Goal: Check status: Check status

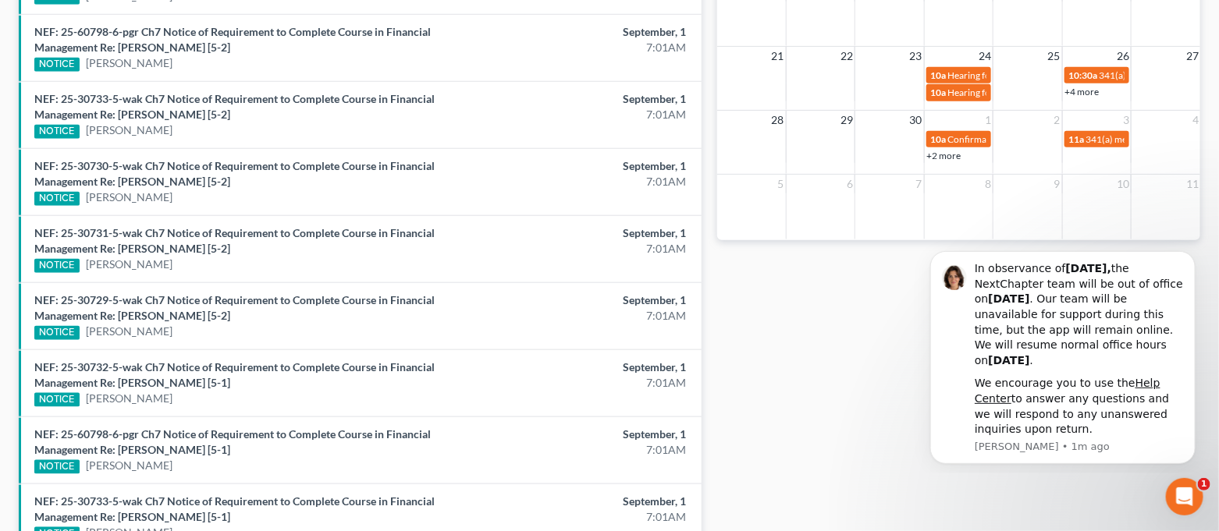
scroll to position [624, 0]
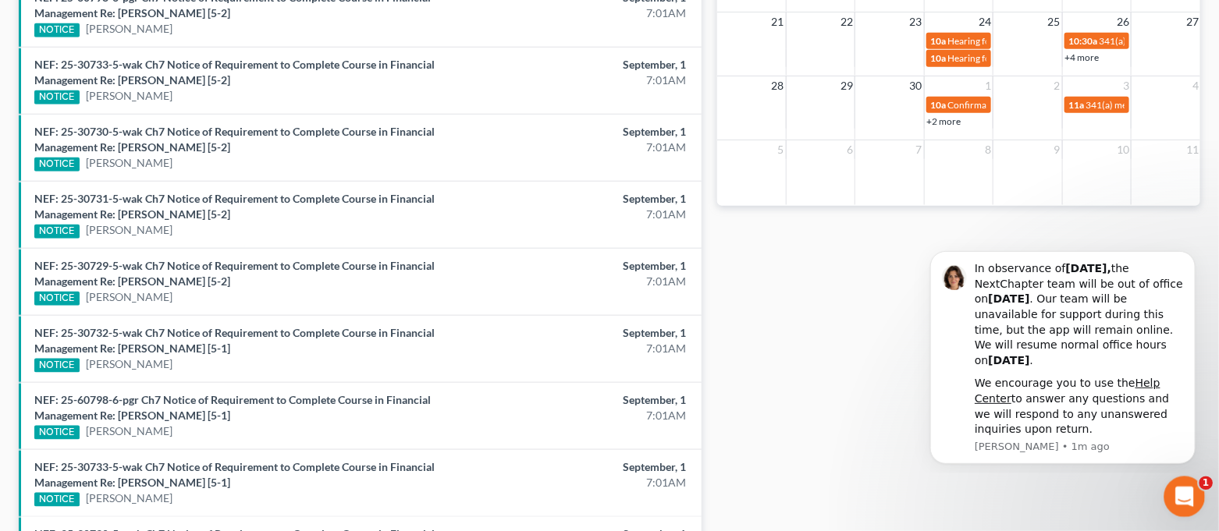
click at [1199, 504] on div "Open Intercom Messenger" at bounding box center [1182, 494] width 37 height 37
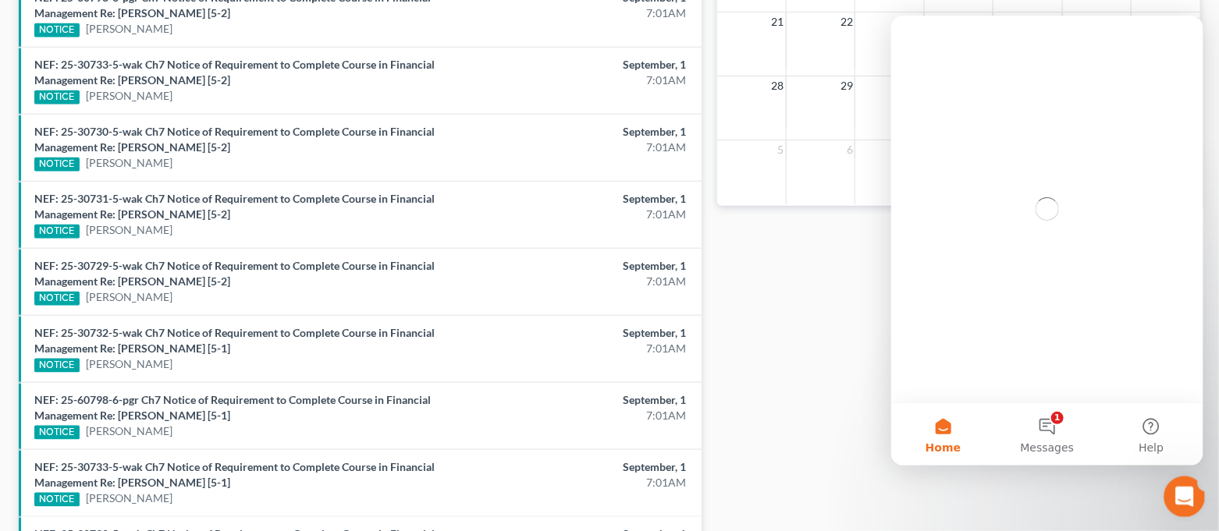
scroll to position [0, 0]
click at [1041, 439] on button "1 Messages" at bounding box center [1046, 434] width 104 height 62
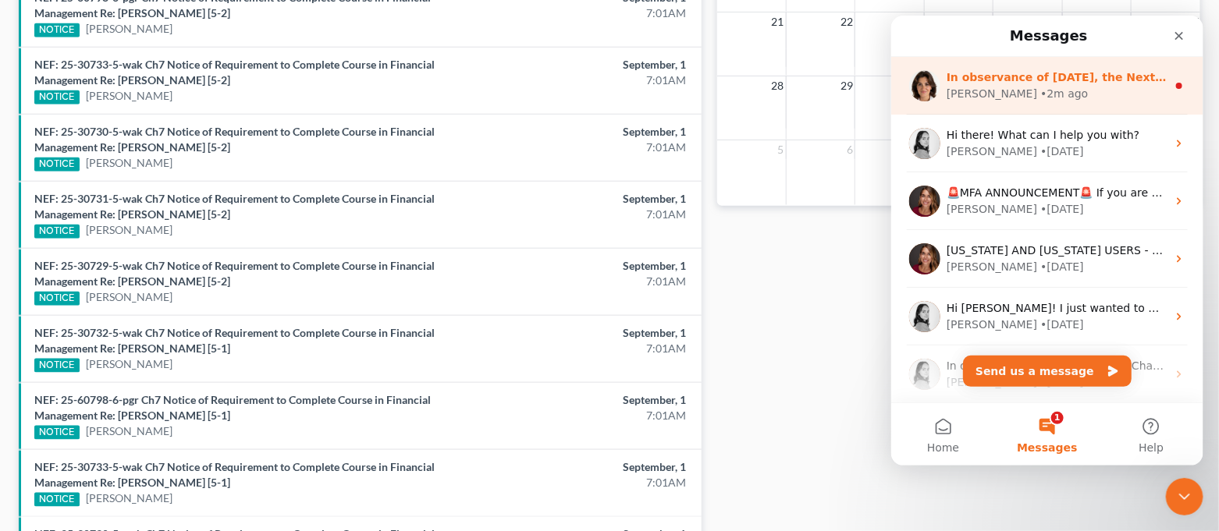
click at [1057, 95] on div "[PERSON_NAME] • 2m ago" at bounding box center [1056, 94] width 220 height 16
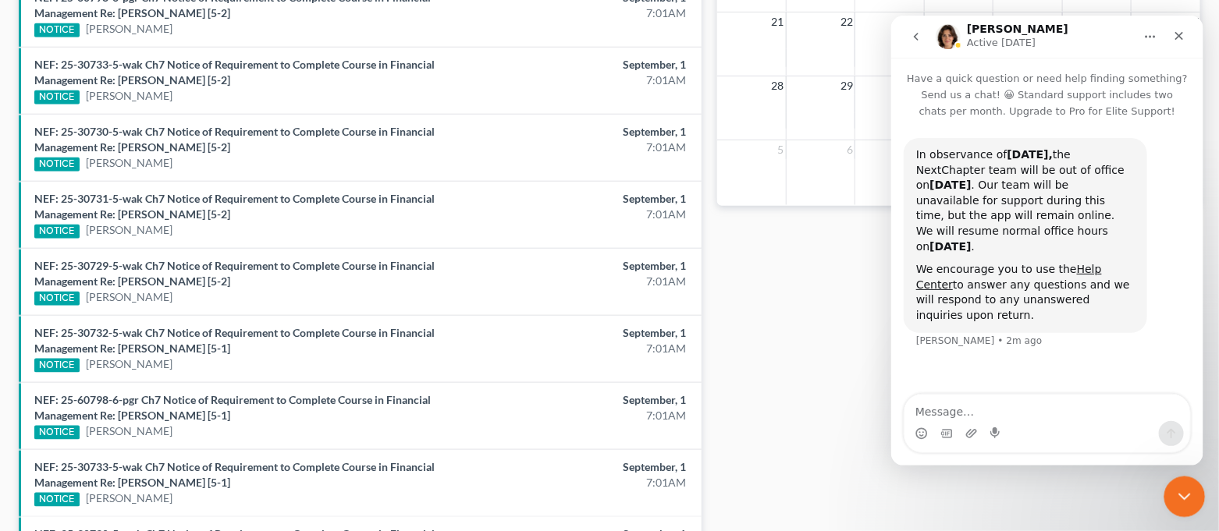
click at [1191, 510] on div "Close Intercom Messenger" at bounding box center [1182, 494] width 37 height 37
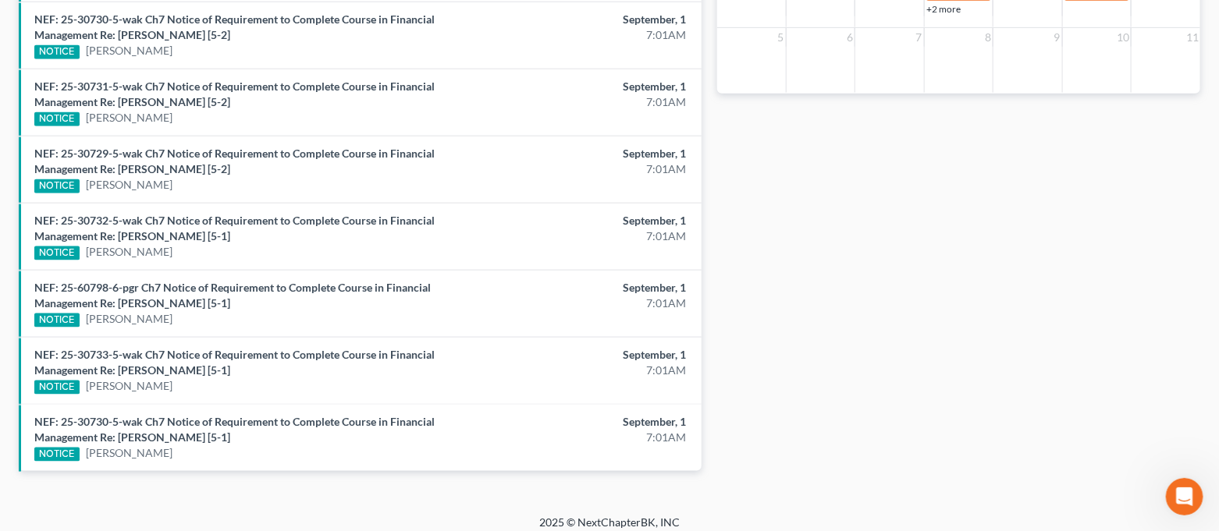
scroll to position [739, 0]
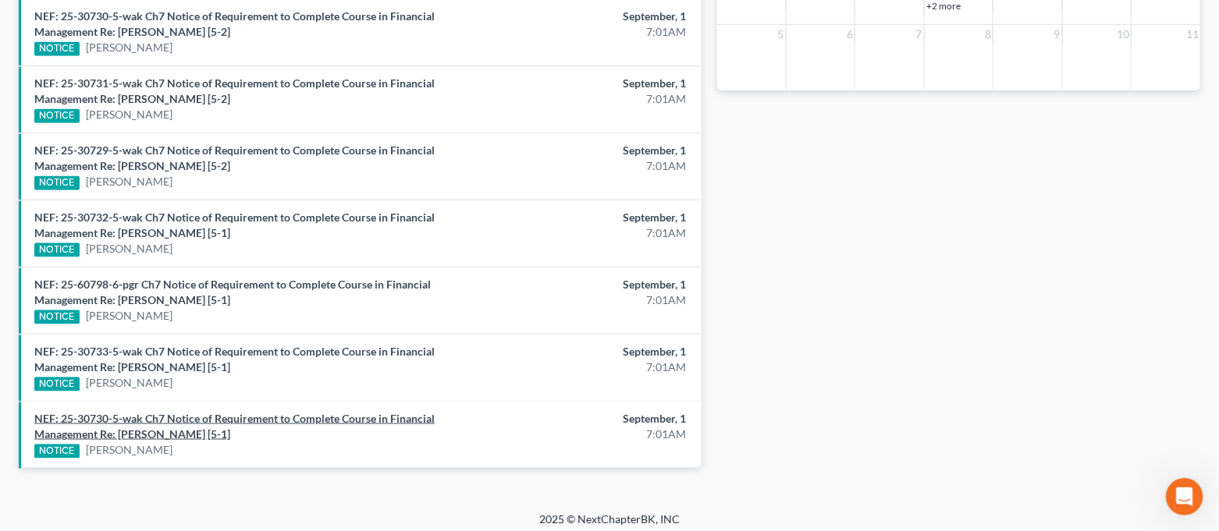
click at [379, 416] on link "NEF: 25-30730-5-wak Ch7 Notice of Requirement to Complete Course in Financial M…" at bounding box center [234, 426] width 400 height 29
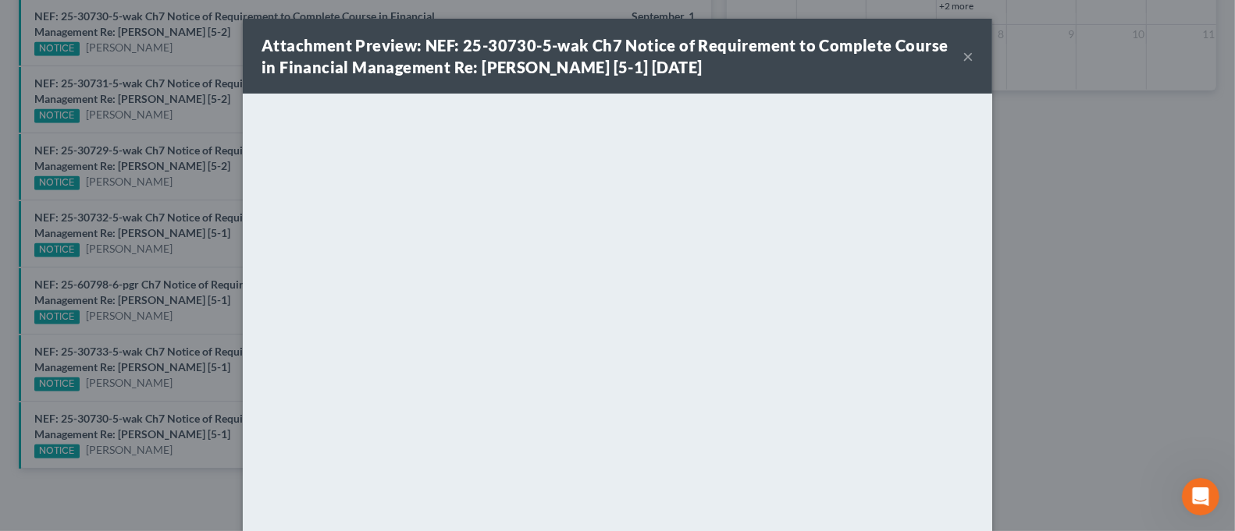
click at [962, 59] on button "×" at bounding box center [967, 56] width 11 height 19
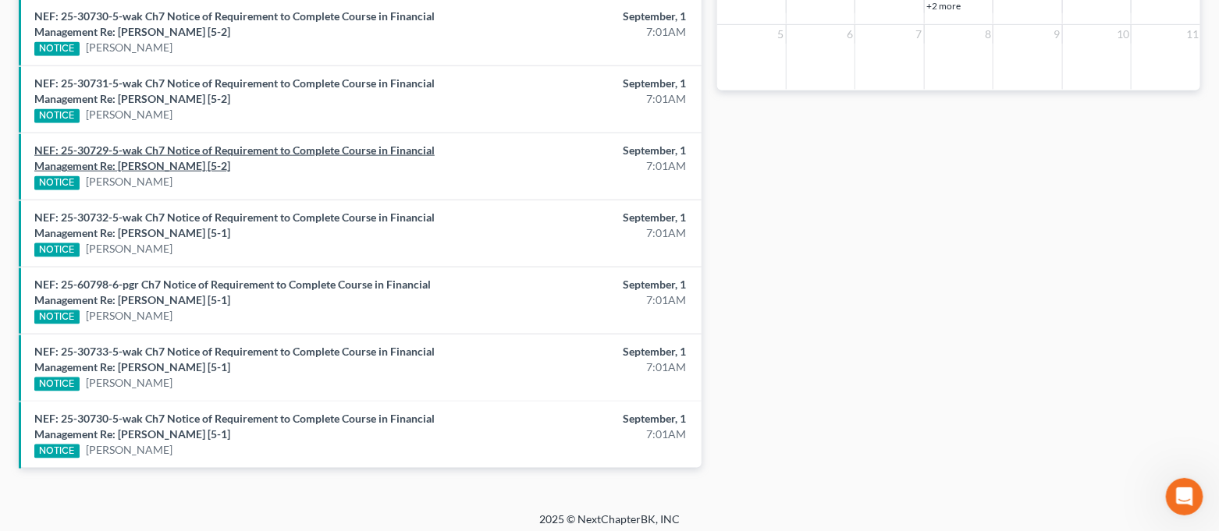
click at [314, 144] on link "NEF: 25-30729-5-wak Ch7 Notice of Requirement to Complete Course in Financial M…" at bounding box center [234, 158] width 400 height 29
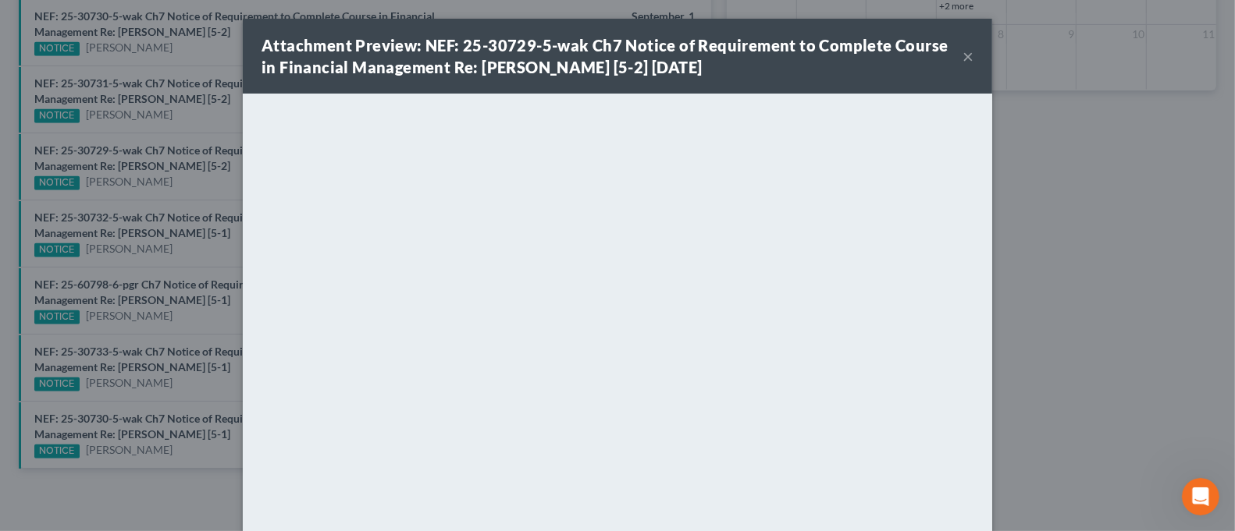
click at [962, 57] on button "×" at bounding box center [967, 56] width 11 height 19
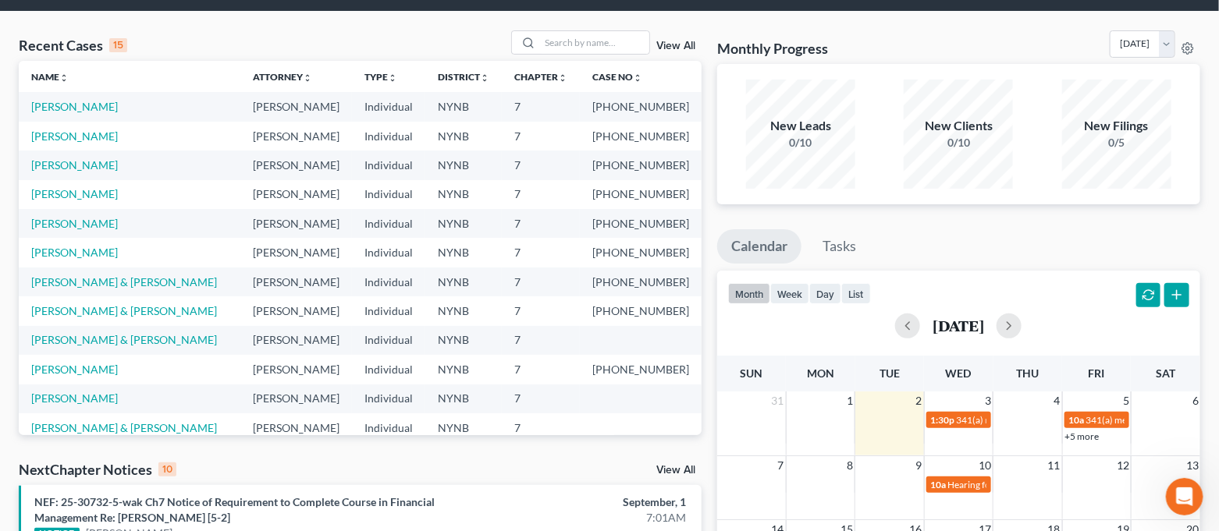
scroll to position [0, 0]
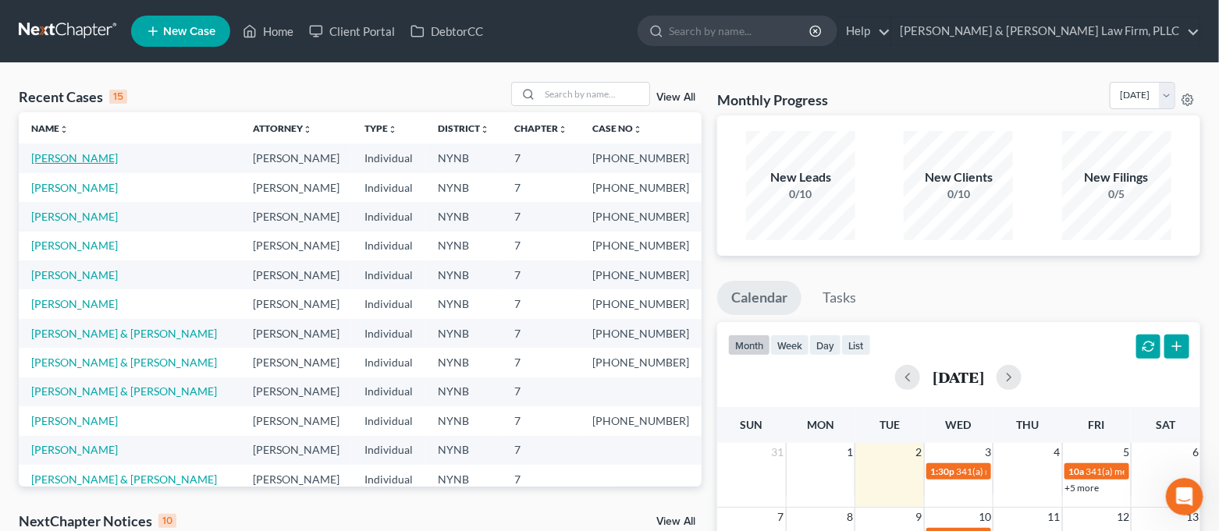
click at [84, 163] on link "[PERSON_NAME]" at bounding box center [74, 157] width 87 height 13
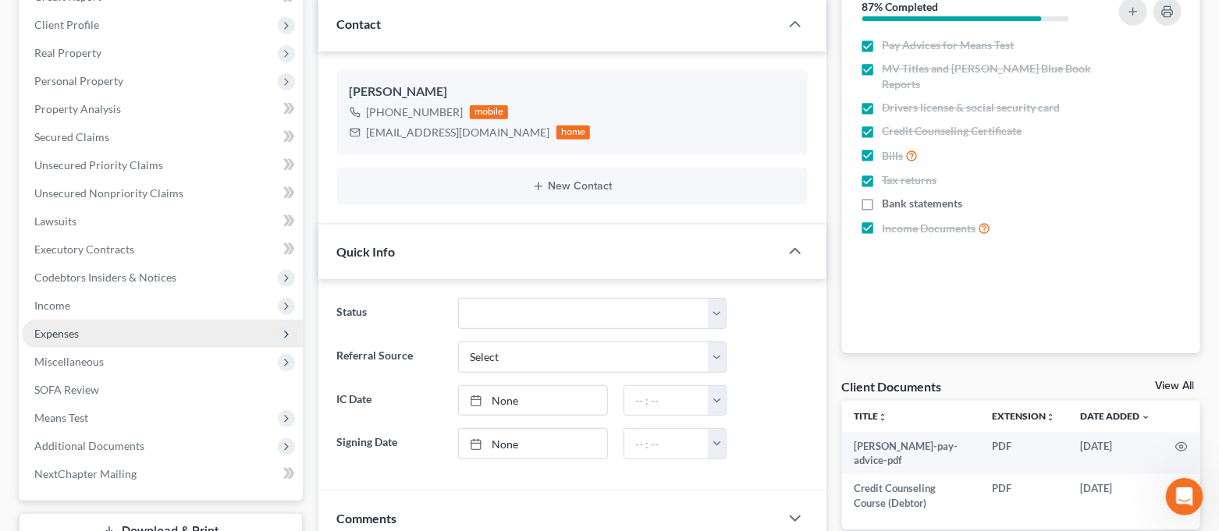
scroll to position [6484, 0]
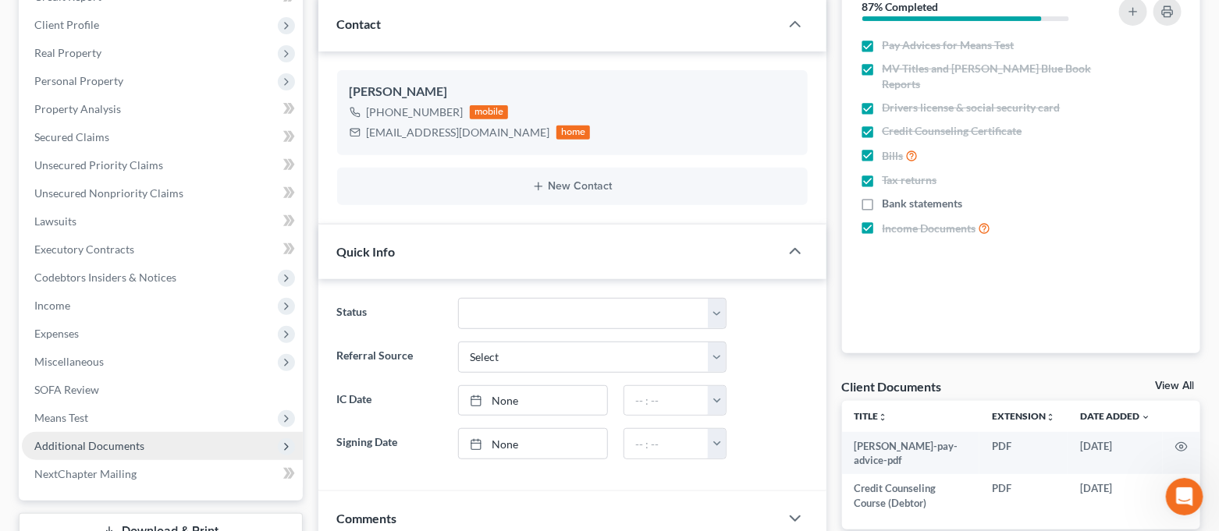
click at [91, 442] on span "Additional Documents" at bounding box center [89, 445] width 110 height 13
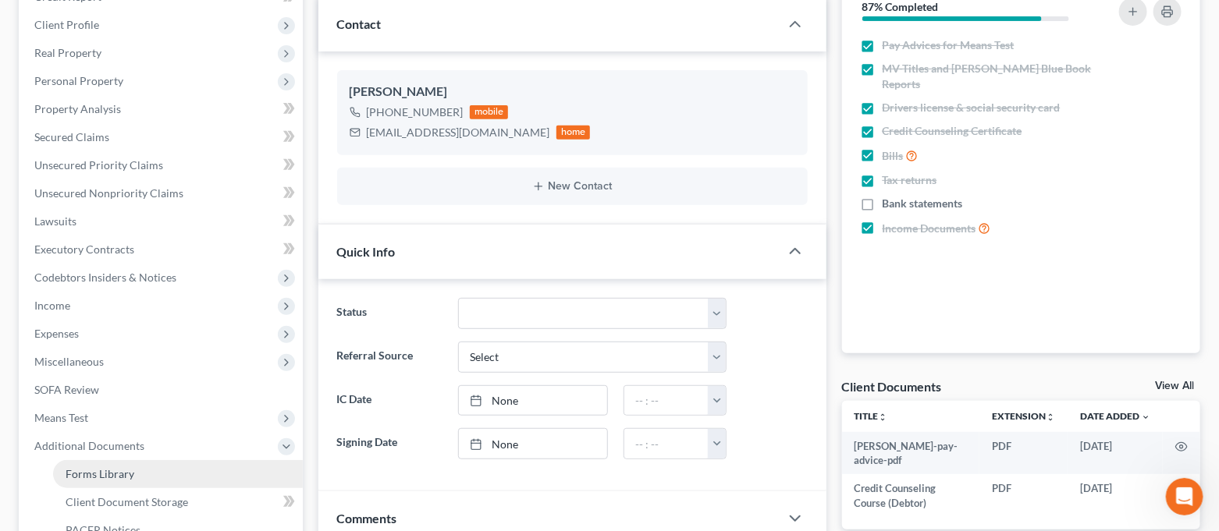
click at [130, 477] on span "Forms Library" at bounding box center [100, 473] width 69 height 13
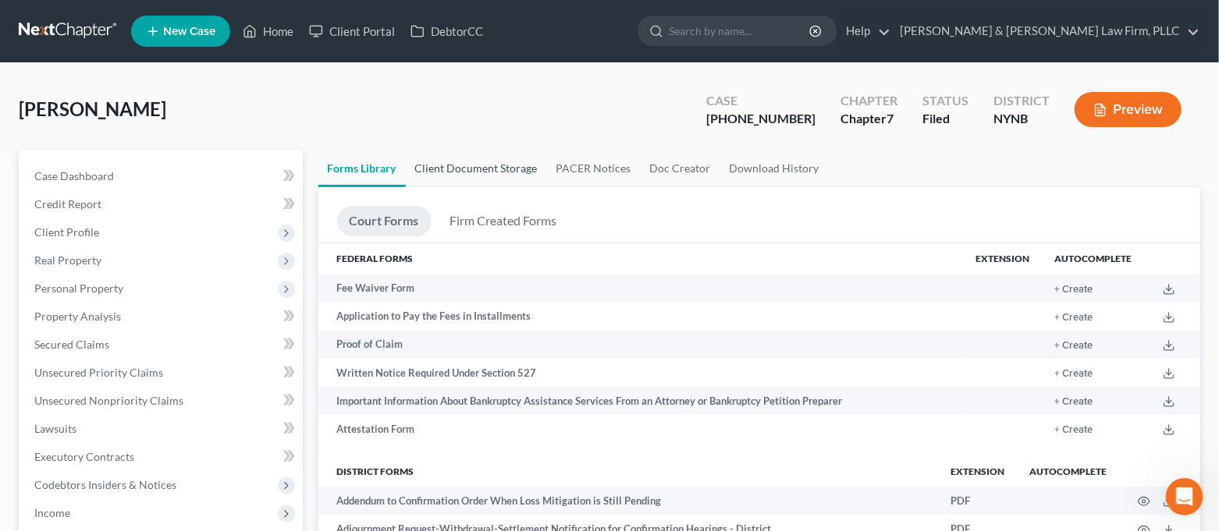
click at [519, 169] on link "Client Document Storage" at bounding box center [476, 168] width 141 height 37
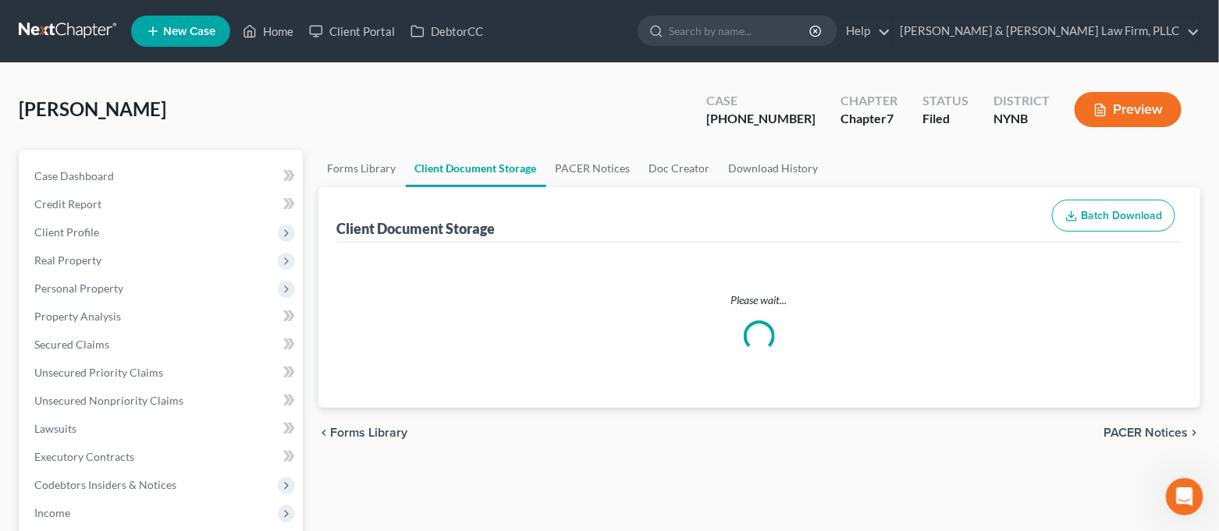
select select "1"
select select "5"
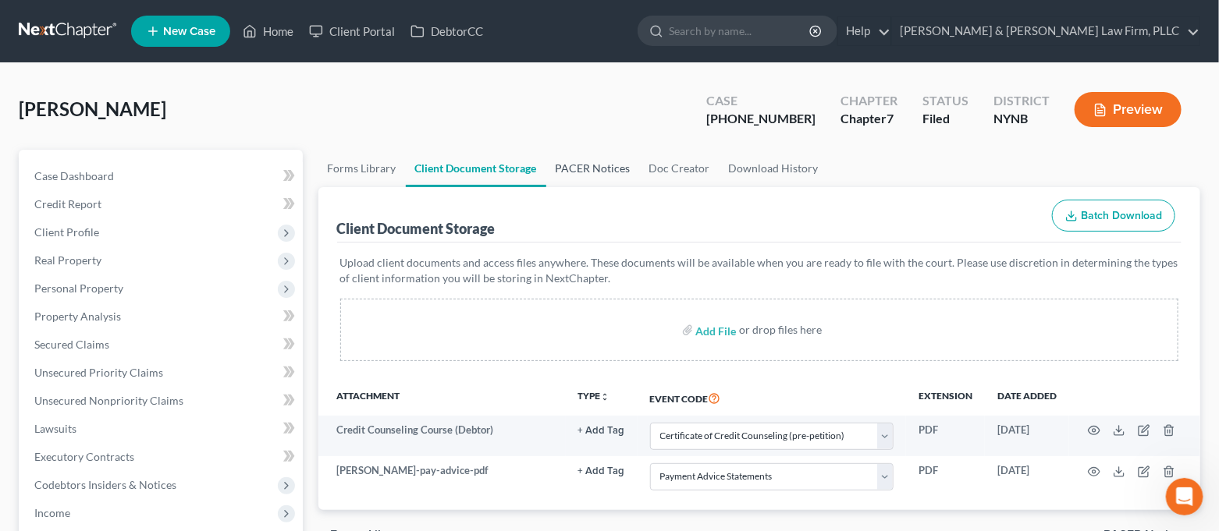
click at [606, 170] on link "PACER Notices" at bounding box center [593, 168] width 94 height 37
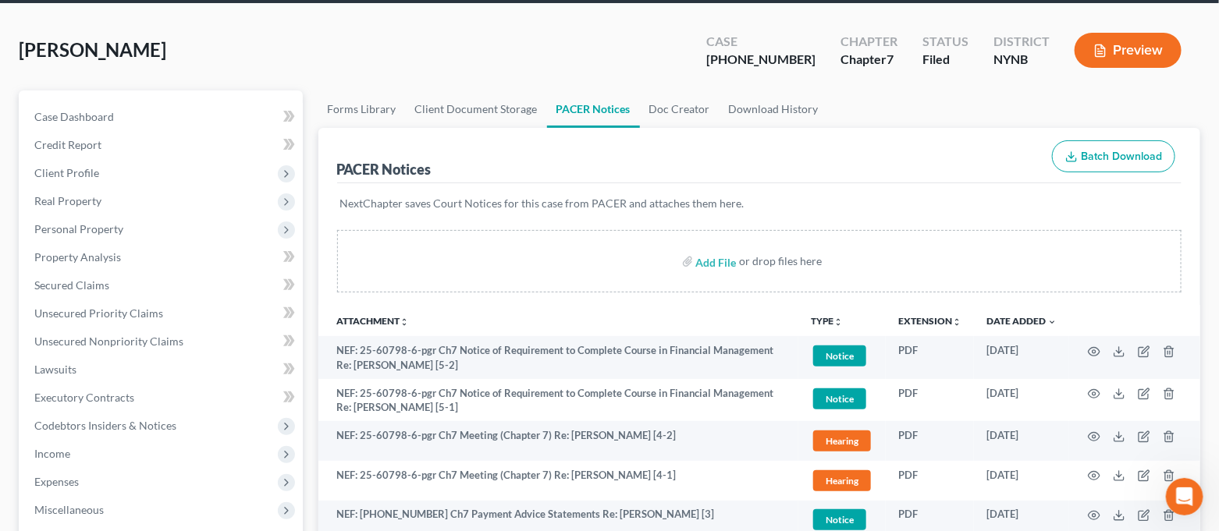
scroll to position [104, 0]
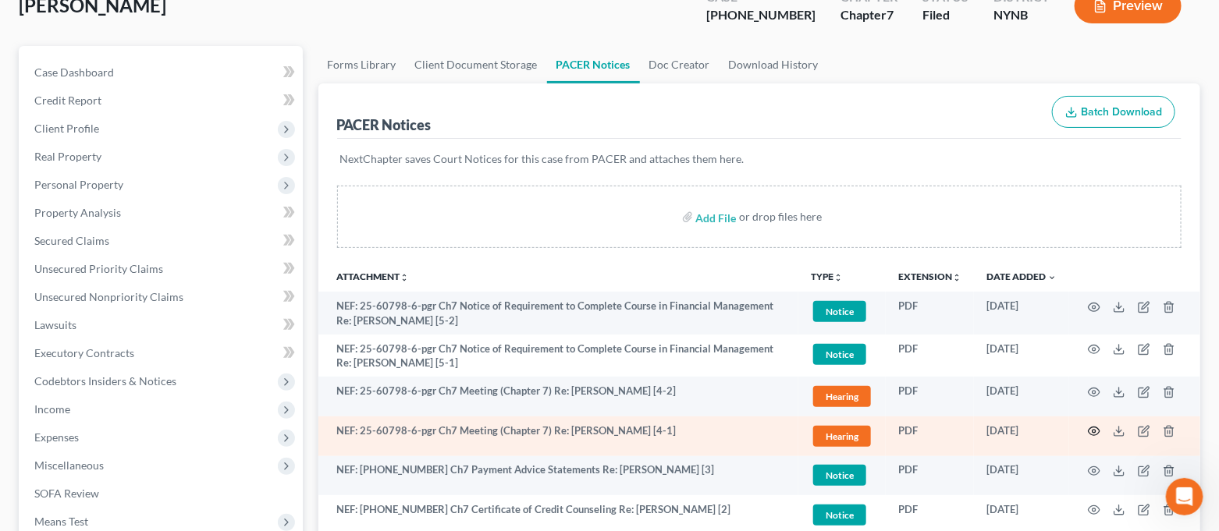
click at [1096, 428] on icon "button" at bounding box center [1094, 431] width 12 height 12
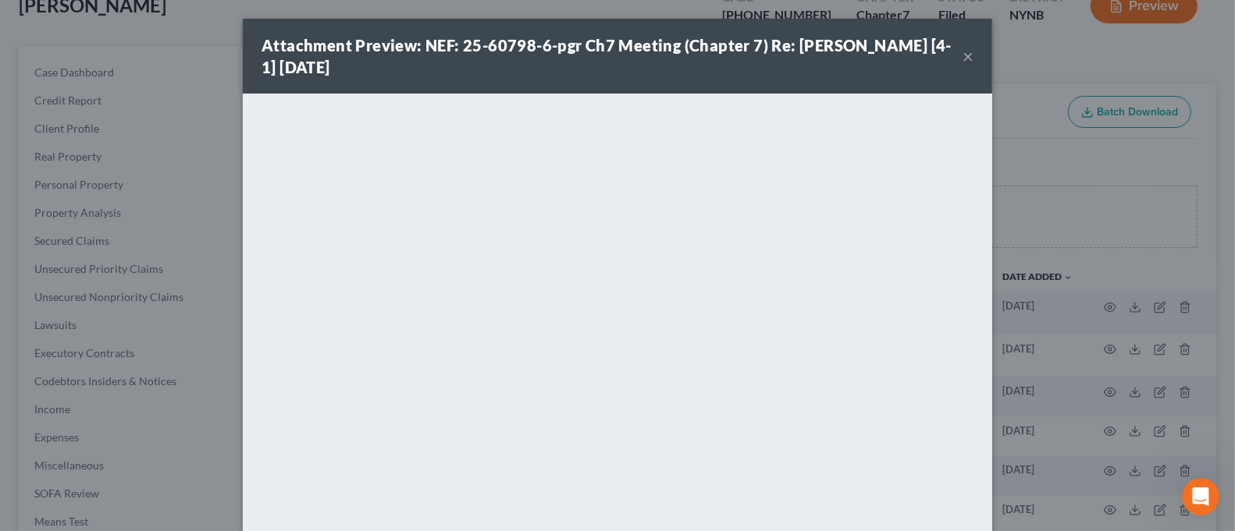
click at [962, 54] on button "×" at bounding box center [967, 56] width 11 height 19
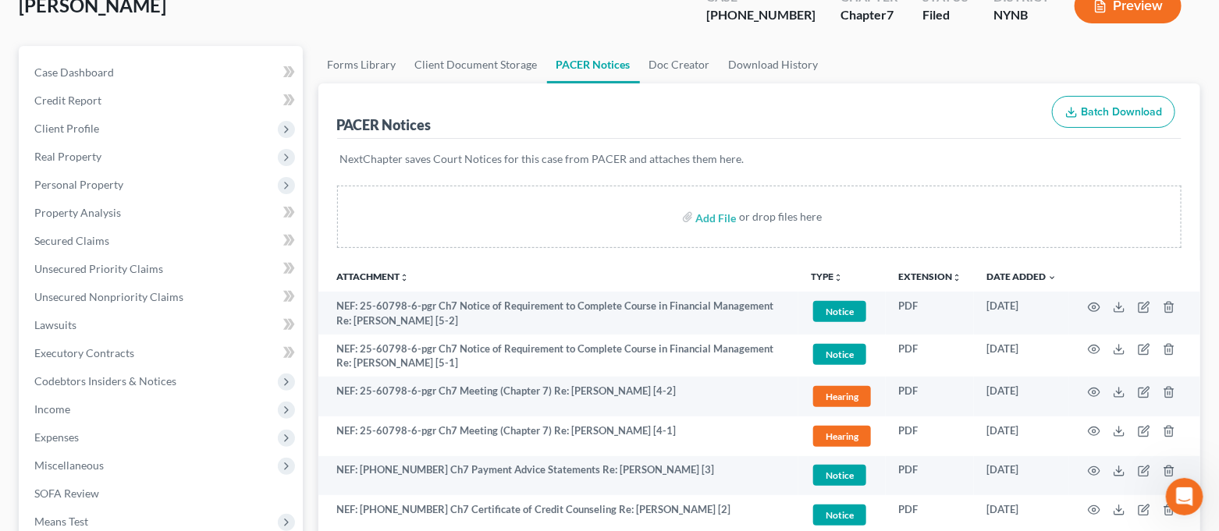
scroll to position [0, 0]
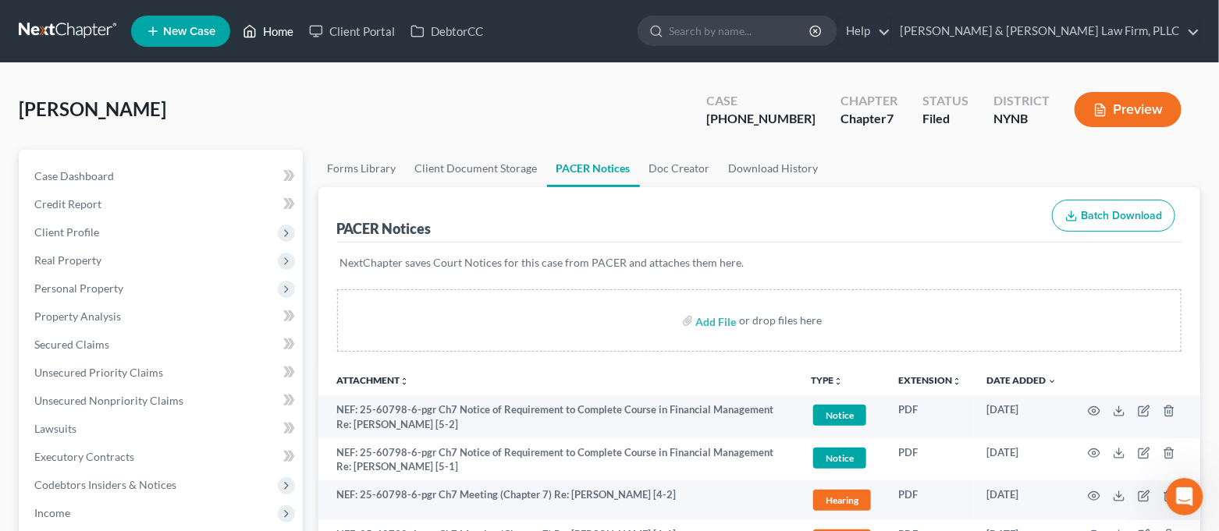
click at [286, 29] on link "Home" at bounding box center [268, 31] width 66 height 28
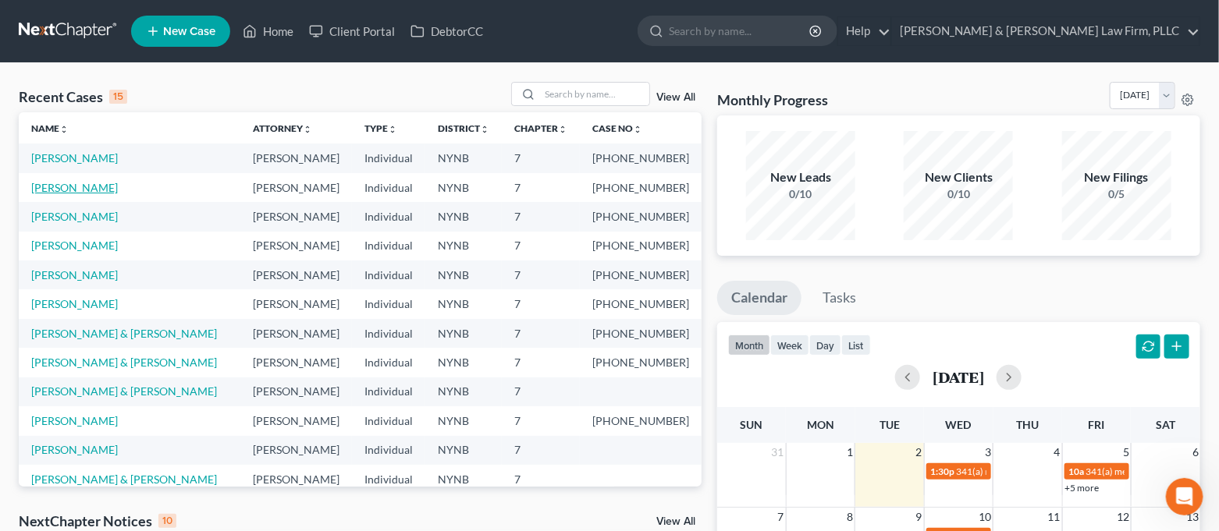
click at [83, 186] on link "[PERSON_NAME]" at bounding box center [74, 187] width 87 height 13
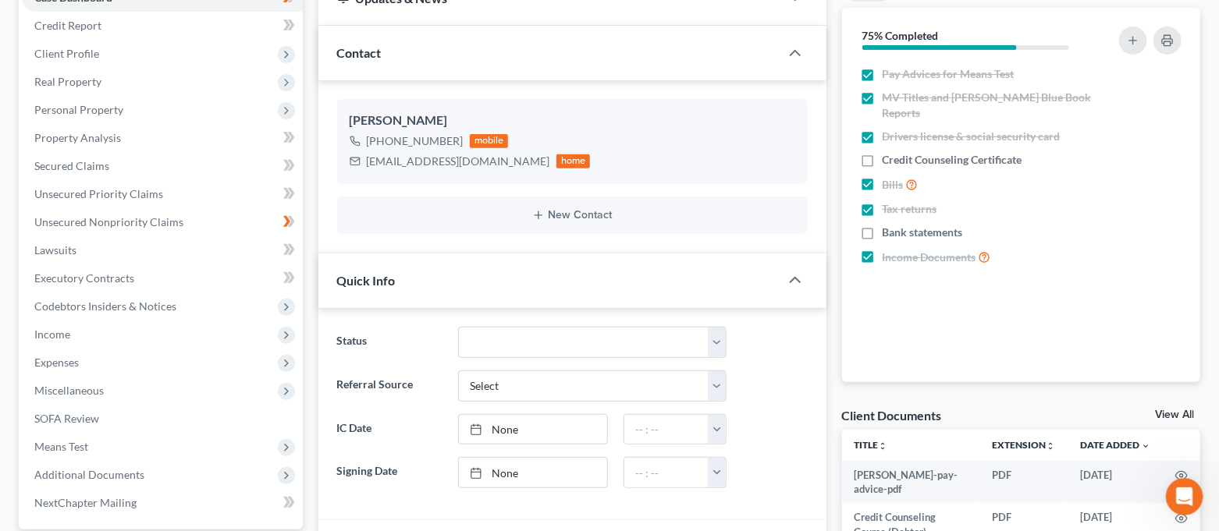
scroll to position [208, 0]
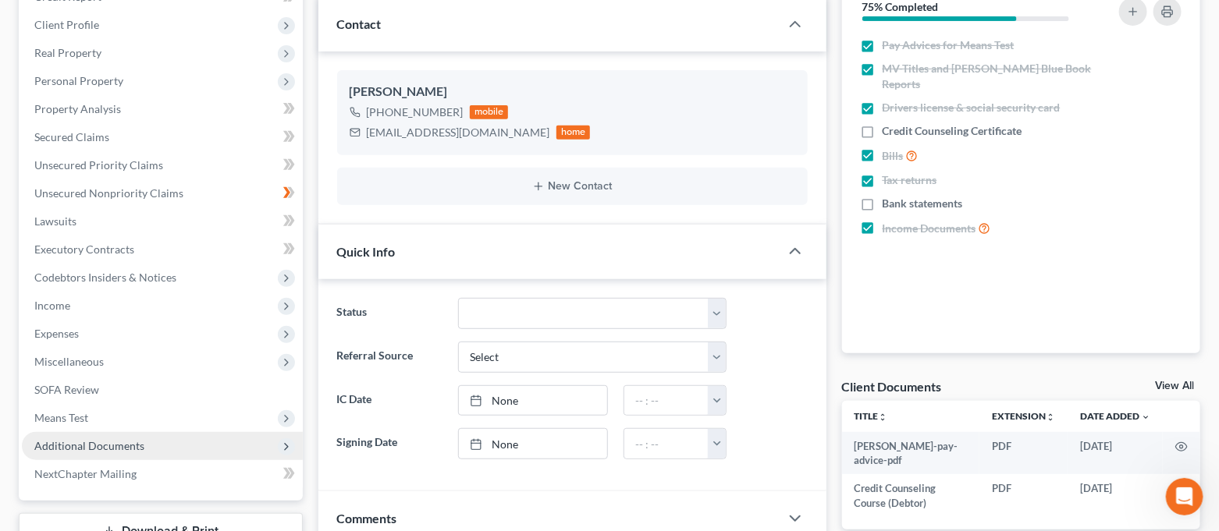
click at [163, 442] on span "Additional Documents" at bounding box center [162, 446] width 281 height 28
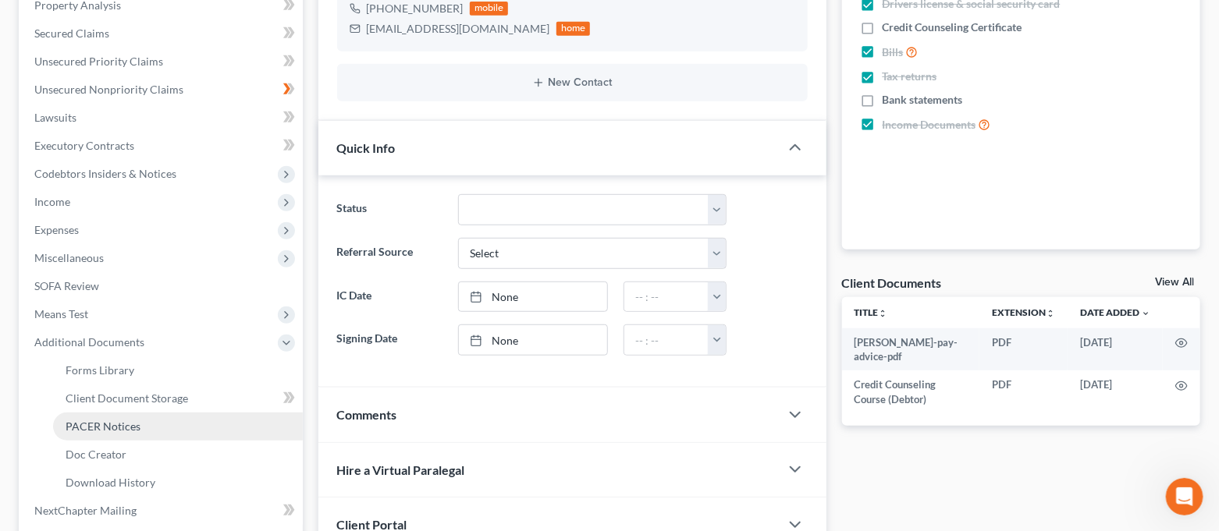
click at [194, 414] on link "PACER Notices" at bounding box center [178, 427] width 250 height 28
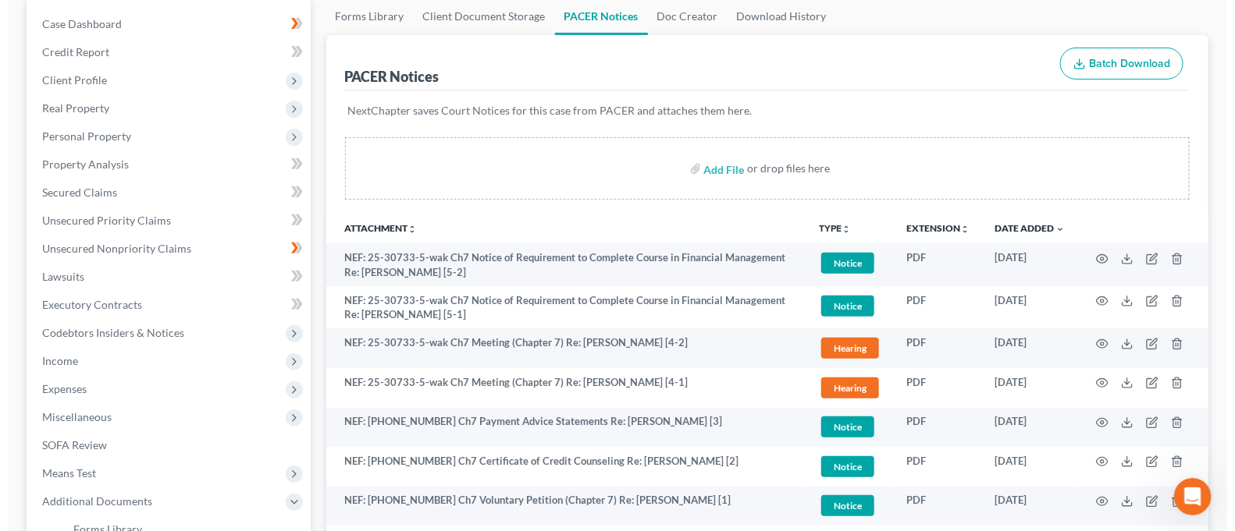
scroll to position [311, 0]
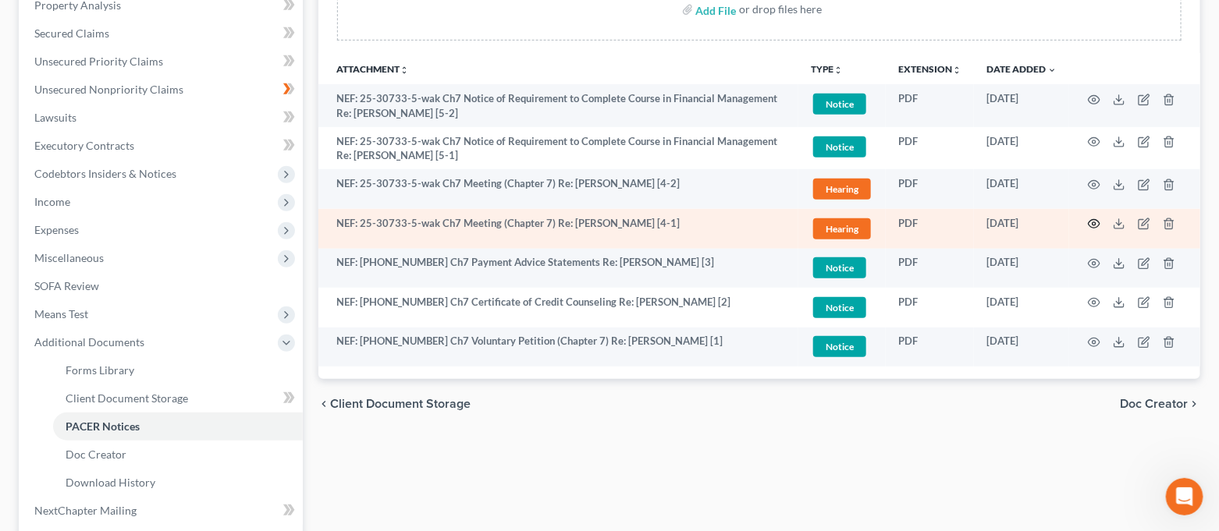
click at [1089, 222] on icon "button" at bounding box center [1095, 224] width 12 height 9
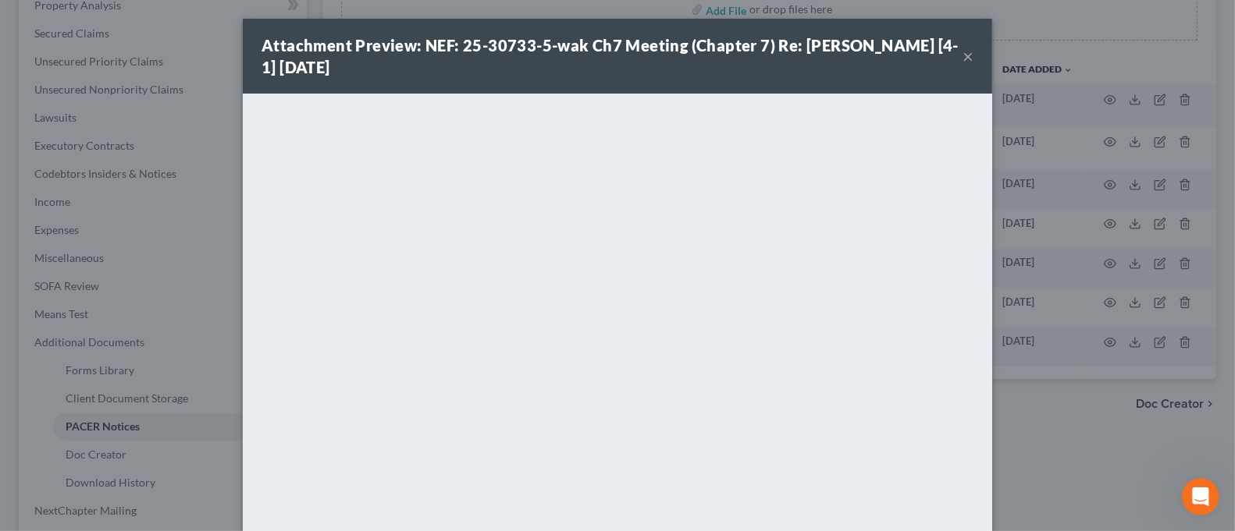
click at [962, 54] on button "×" at bounding box center [967, 56] width 11 height 19
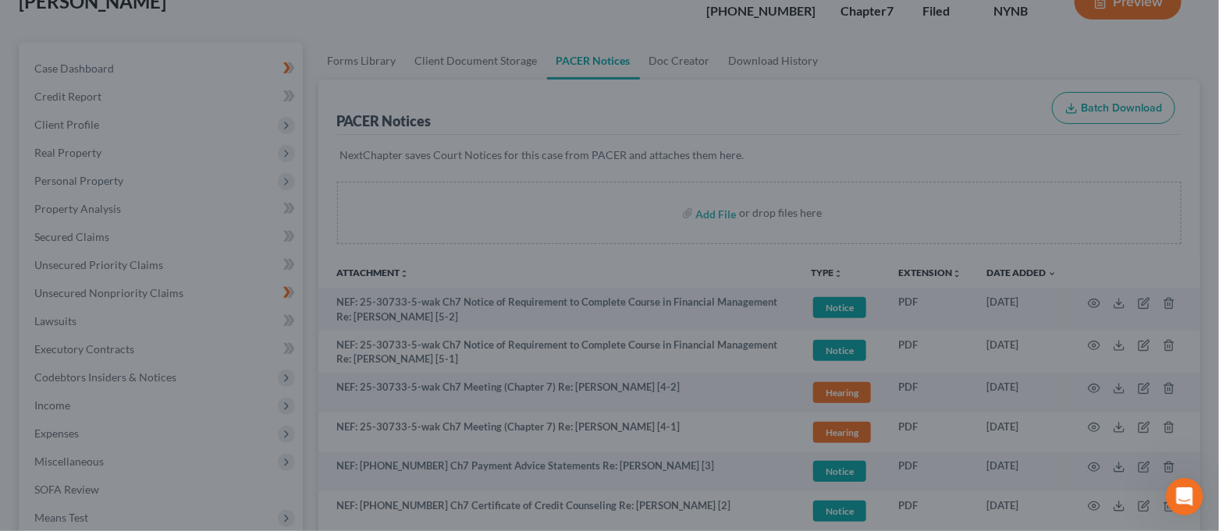
scroll to position [0, 0]
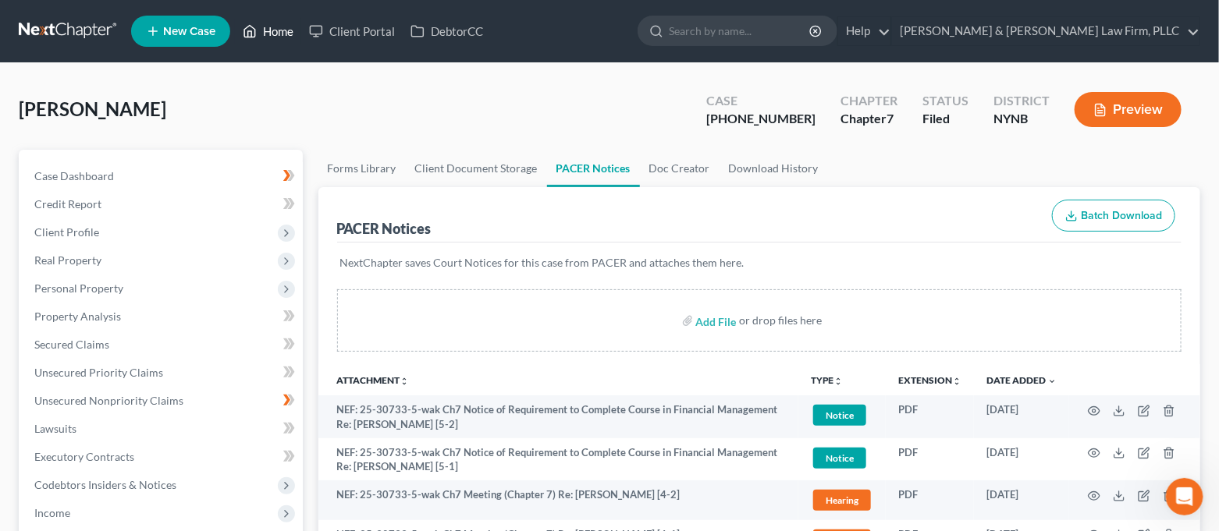
click at [271, 40] on link "Home" at bounding box center [268, 31] width 66 height 28
